Goal: Find contact information: Find contact information

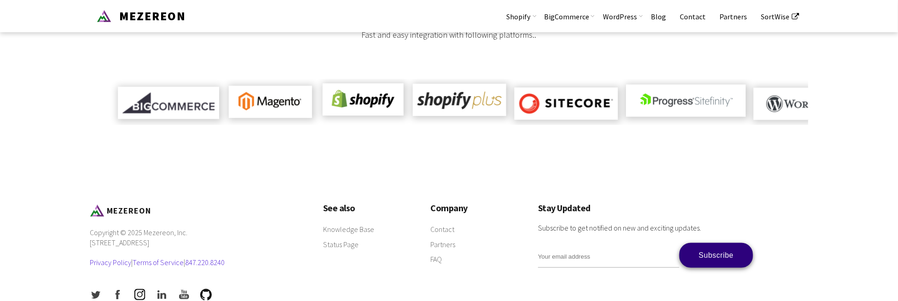
scroll to position [788, 0]
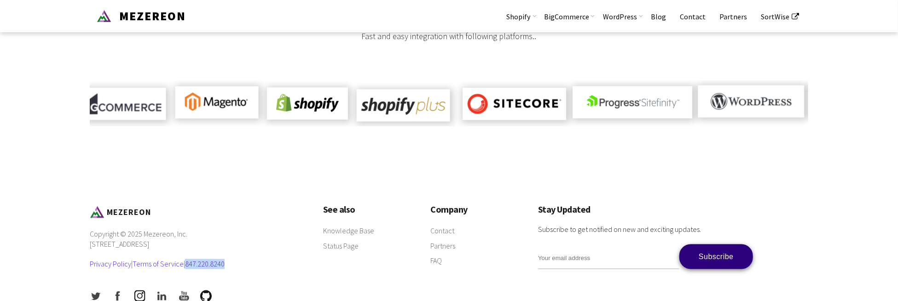
drag, startPoint x: 228, startPoint y: 252, endPoint x: 188, endPoint y: 254, distance: 40.6
click at [188, 254] on p "Copyright © 2025 Mezereon, Inc. [STREET_ADDRESS] Privacy Policy | Terms of Serv…" at bounding box center [197, 254] width 215 height 50
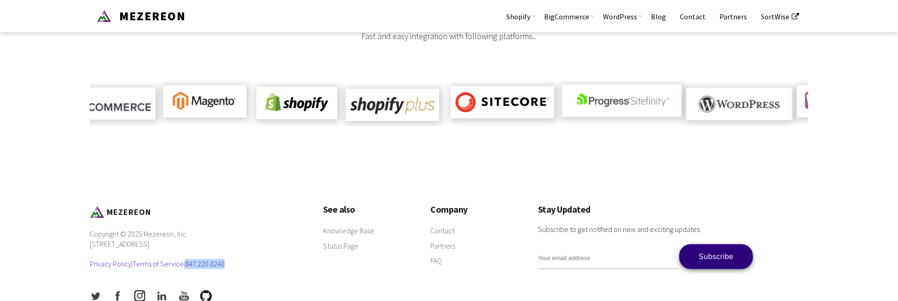
copy link "847.220.8240"
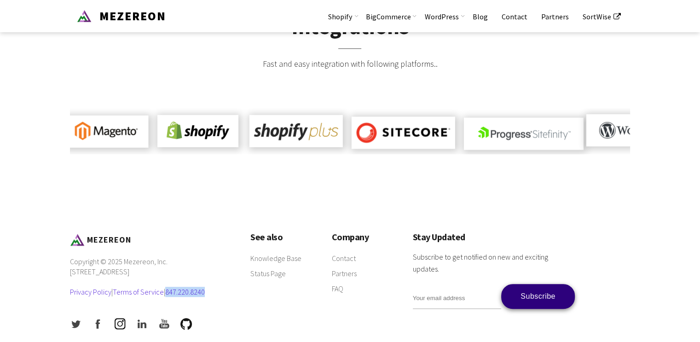
scroll to position [672, 0]
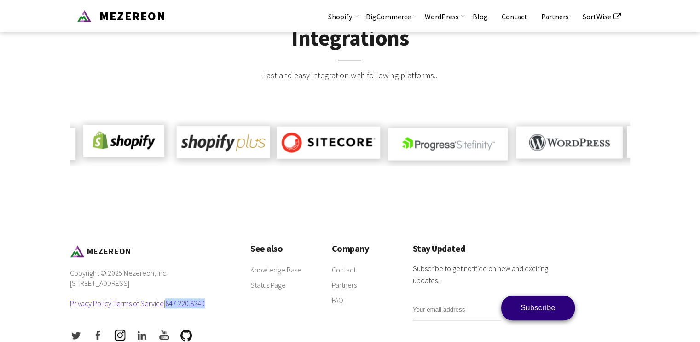
drag, startPoint x: 139, startPoint y: 272, endPoint x: 64, endPoint y: 274, distance: 75.1
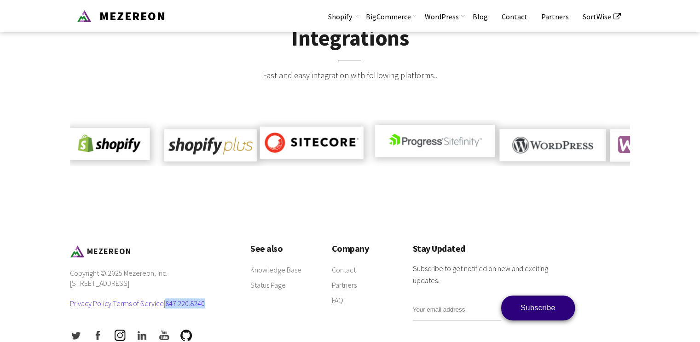
click at [121, 274] on p "Copyright © 2025 Mezereon, Inc. [STREET_ADDRESS] Privacy Policy | Terms of Serv…" at bounding box center [151, 293] width 162 height 50
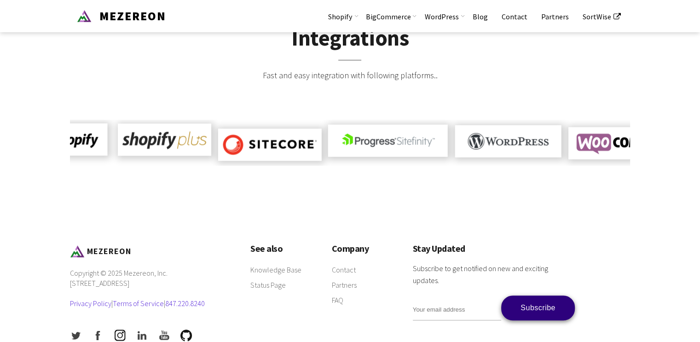
drag, startPoint x: 140, startPoint y: 272, endPoint x: 70, endPoint y: 272, distance: 70.0
click at [70, 272] on p "Copyright © 2025 Mezereon, Inc. [STREET_ADDRESS] Privacy Policy | Terms of Serv…" at bounding box center [151, 293] width 162 height 50
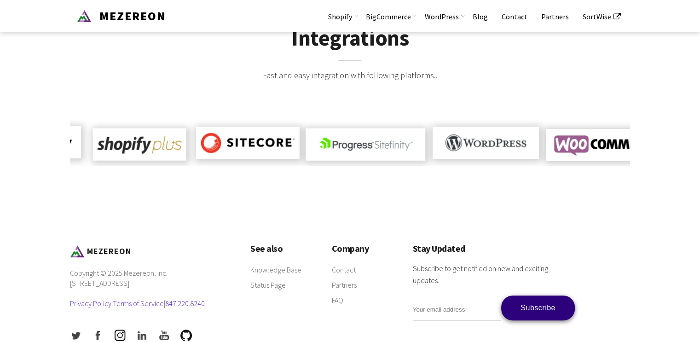
copy p "[STREET_ADDRESS],"
